Goal: Information Seeking & Learning: Learn about a topic

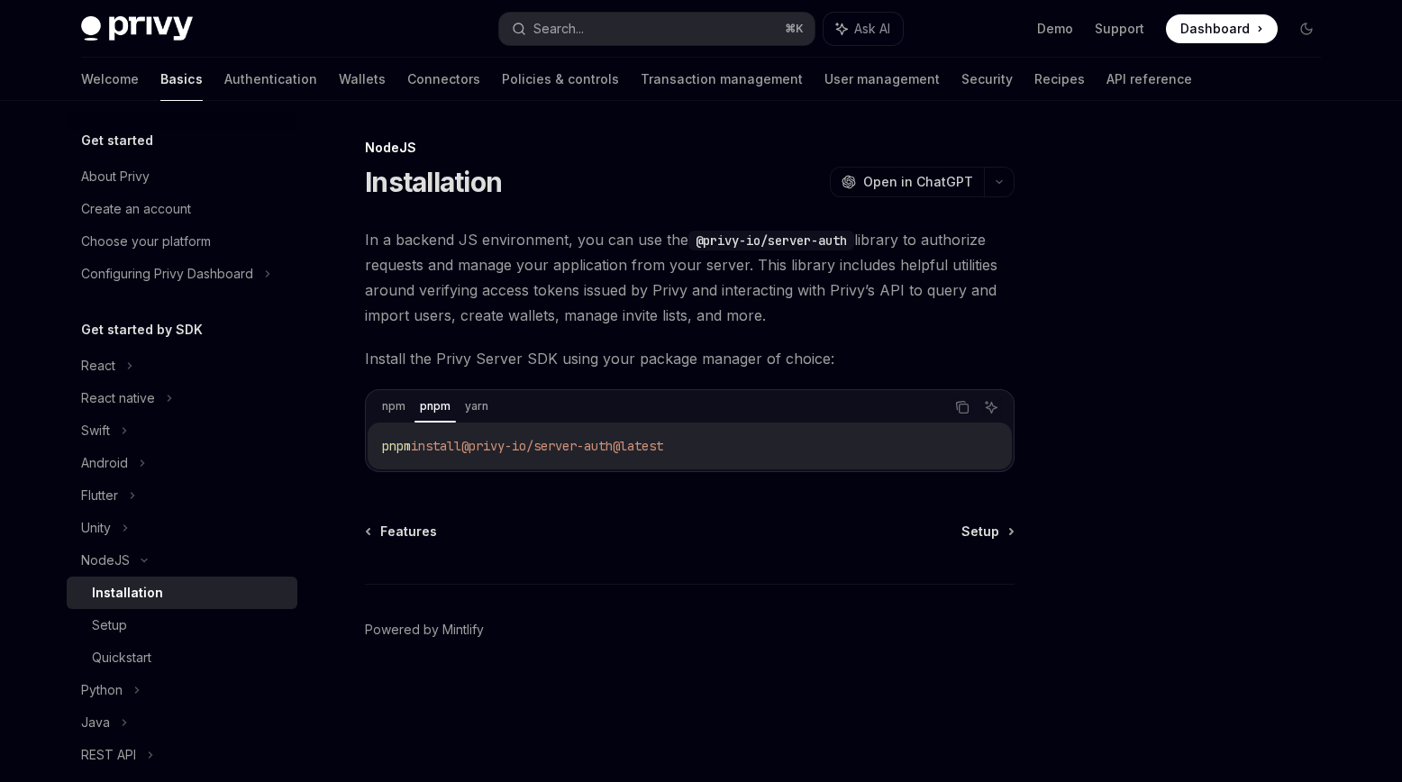
click at [183, 596] on div "Installation" at bounding box center [189, 593] width 195 height 22
click at [179, 625] on div "Setup" at bounding box center [189, 625] width 195 height 22
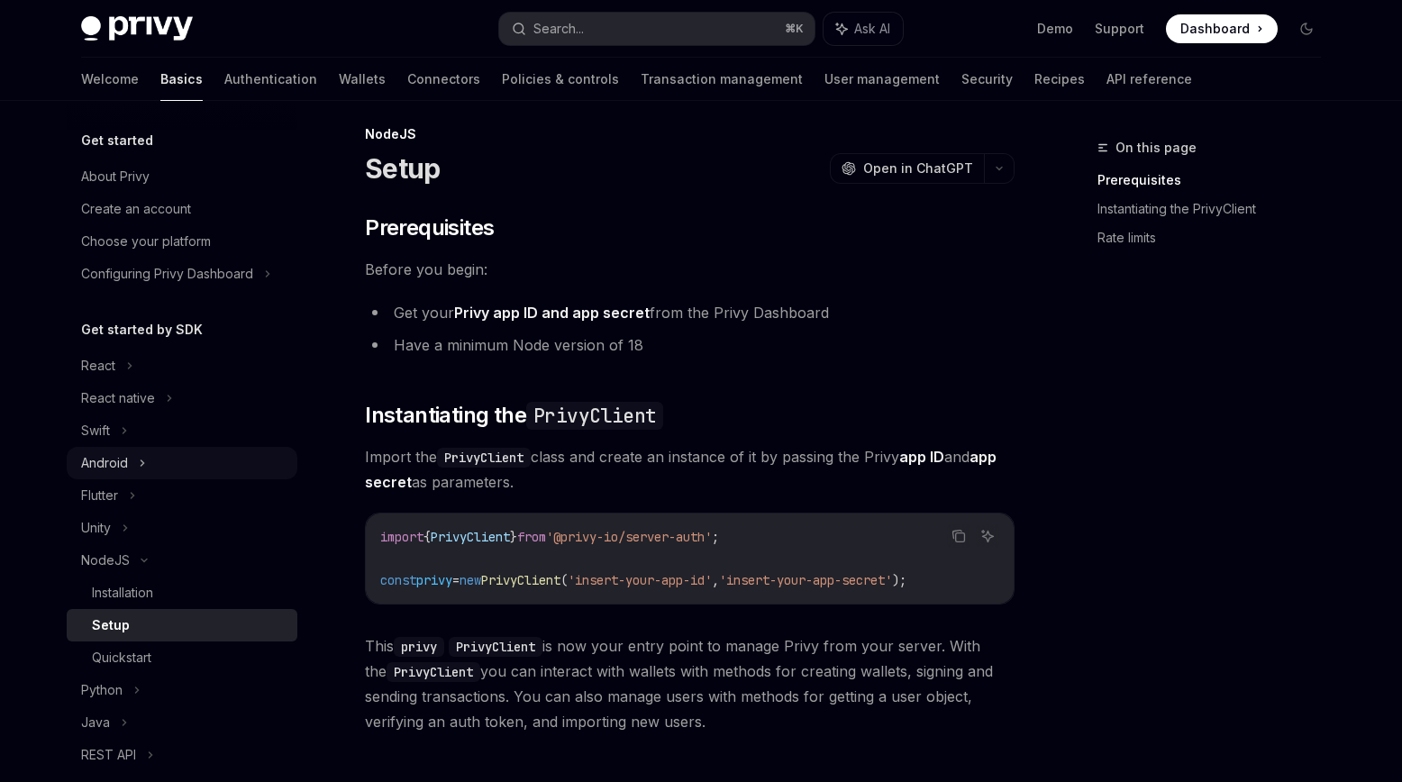
scroll to position [244, 0]
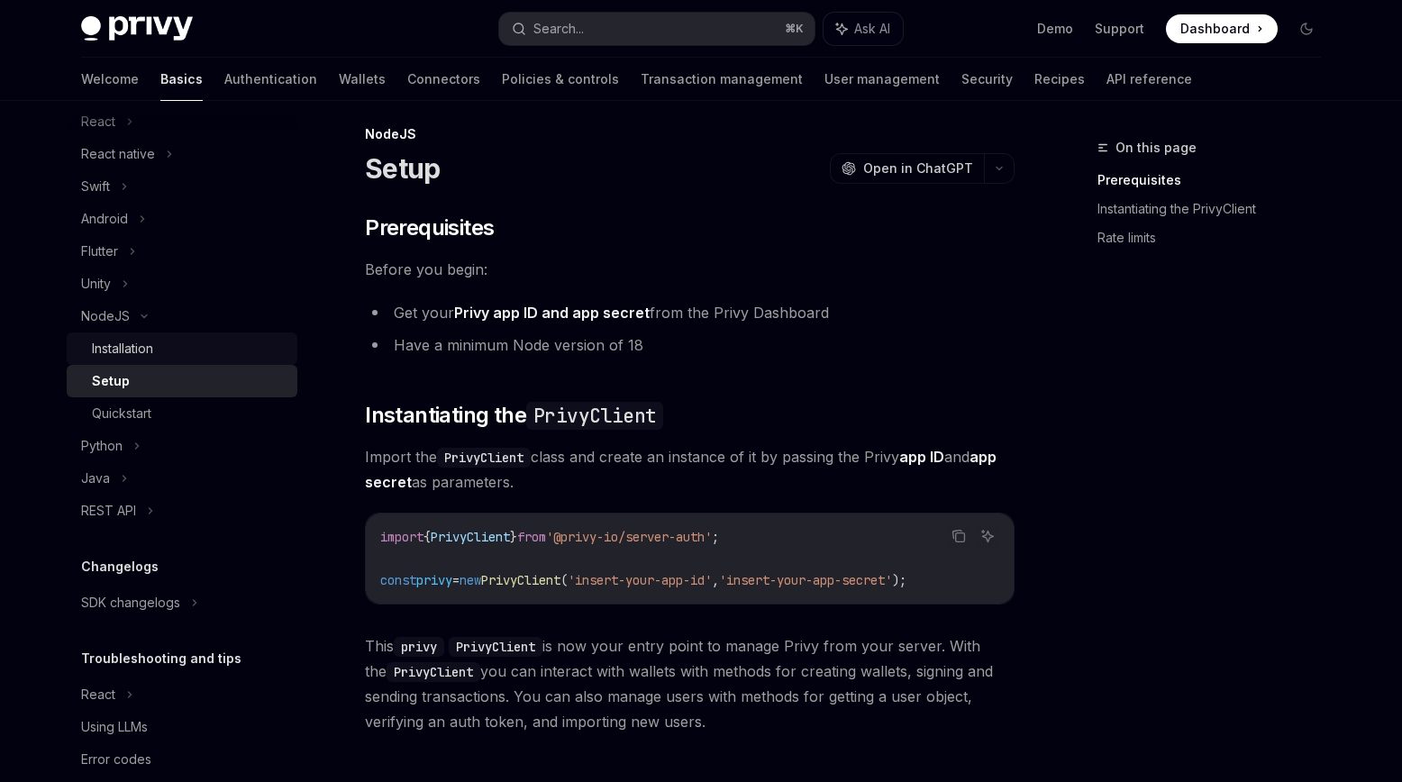
click at [181, 345] on div "Installation" at bounding box center [189, 349] width 195 height 22
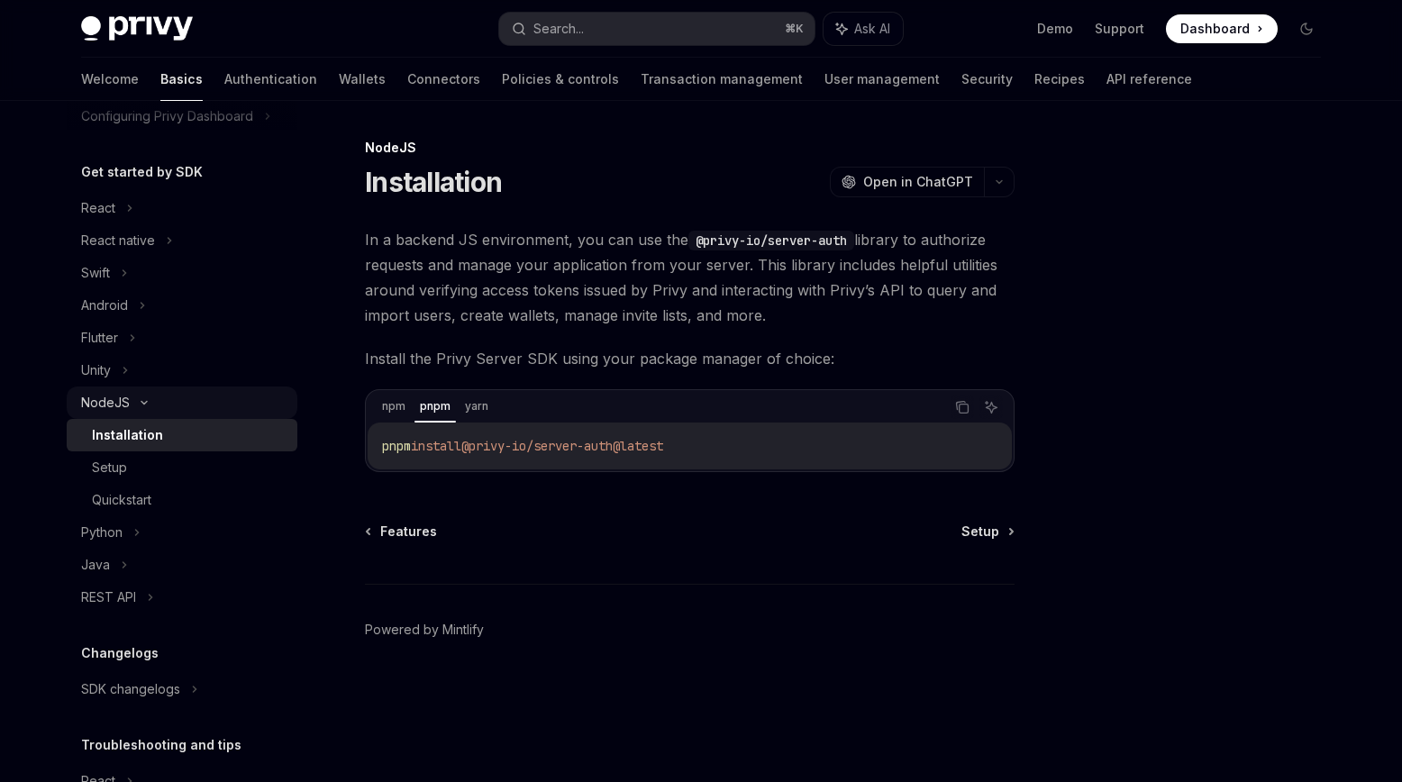
scroll to position [157, 0]
click at [92, 212] on div "React" at bounding box center [98, 209] width 34 height 22
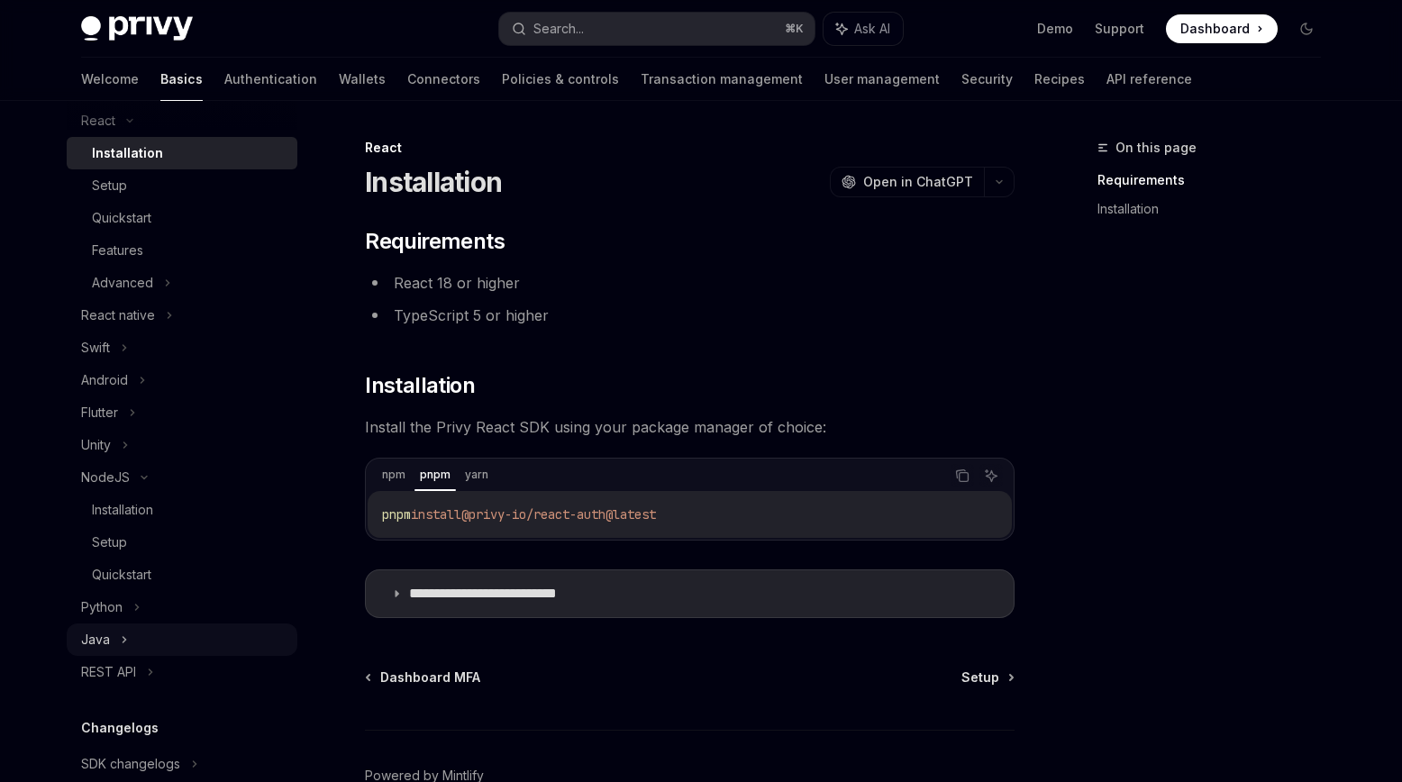
scroll to position [436, 0]
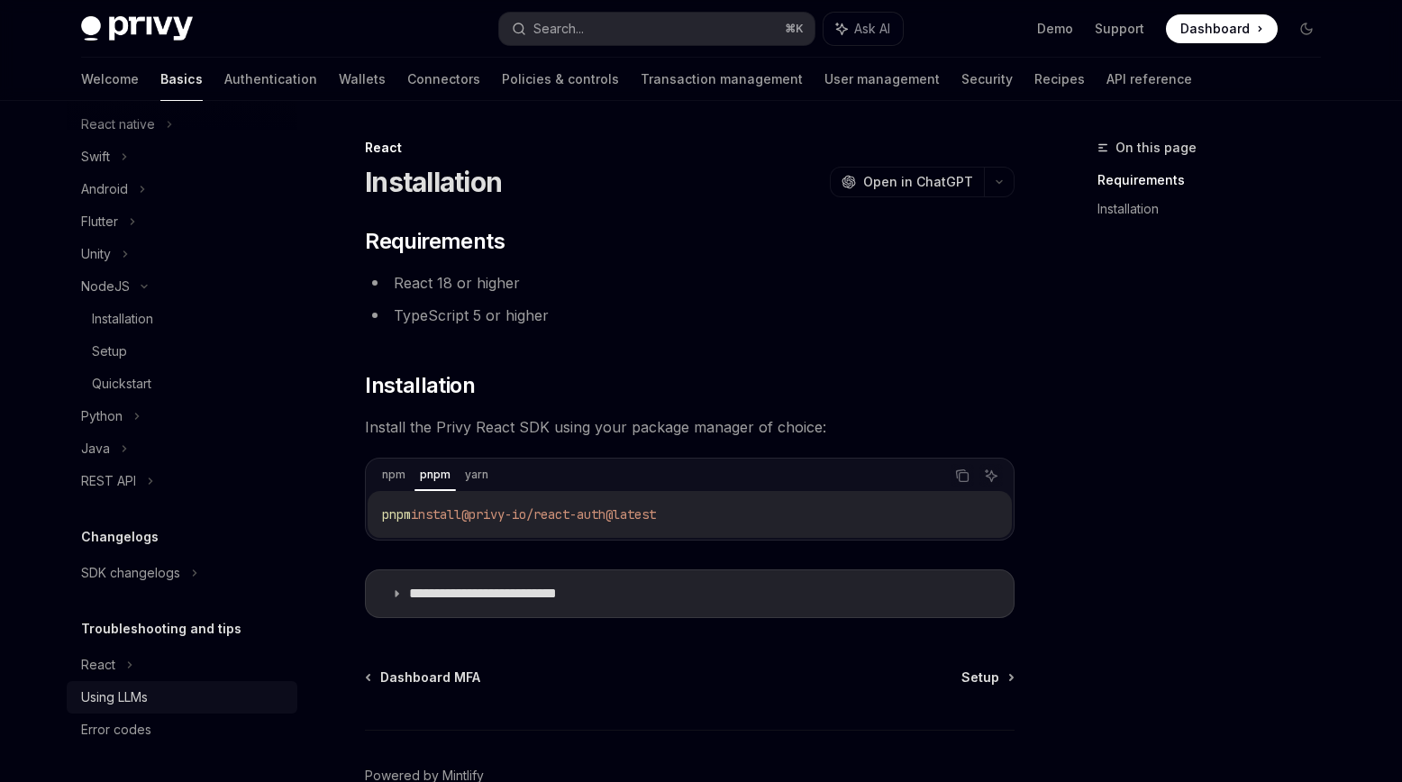
click at [159, 697] on div "Using LLMs" at bounding box center [183, 697] width 205 height 22
type textarea "*"
